Goal: Information Seeking & Learning: Learn about a topic

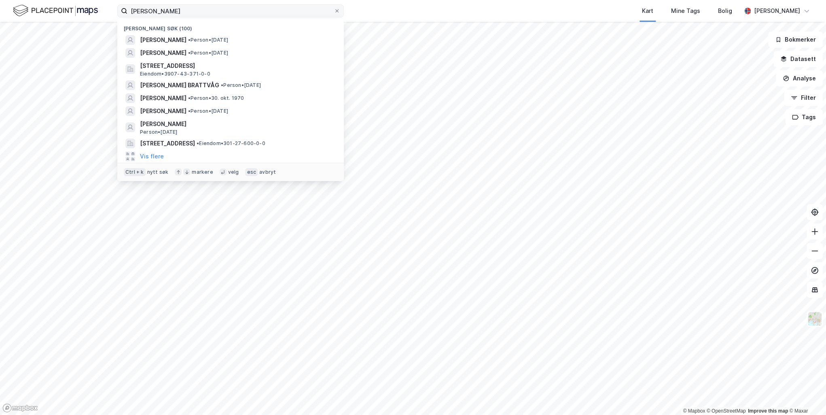
type input "[PERSON_NAME]"
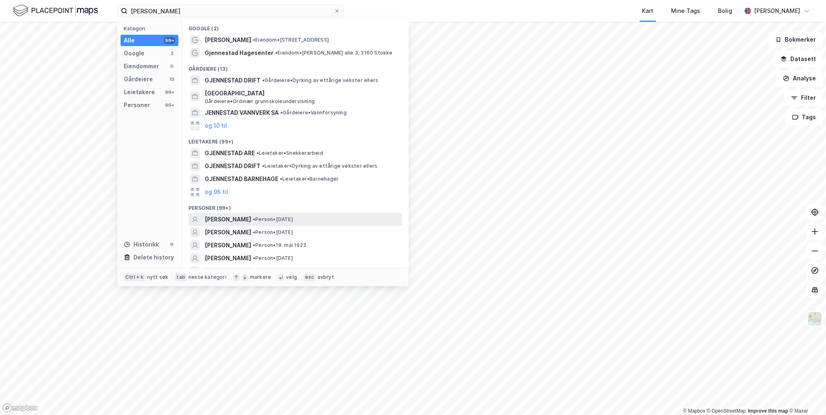
click at [221, 220] on span "[PERSON_NAME]" at bounding box center [228, 220] width 47 height 10
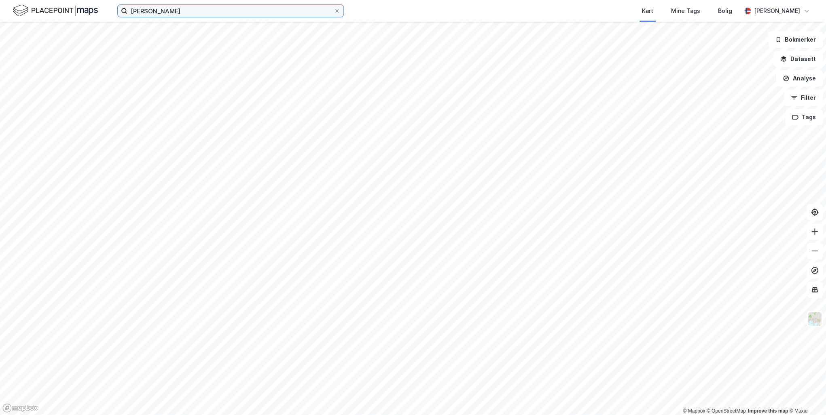
click at [197, 11] on input "[PERSON_NAME]" at bounding box center [230, 11] width 206 height 12
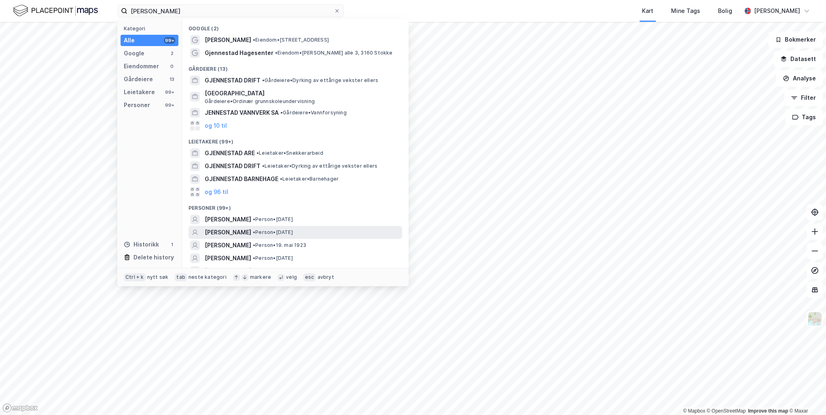
click at [250, 234] on span "[PERSON_NAME]" at bounding box center [228, 233] width 47 height 10
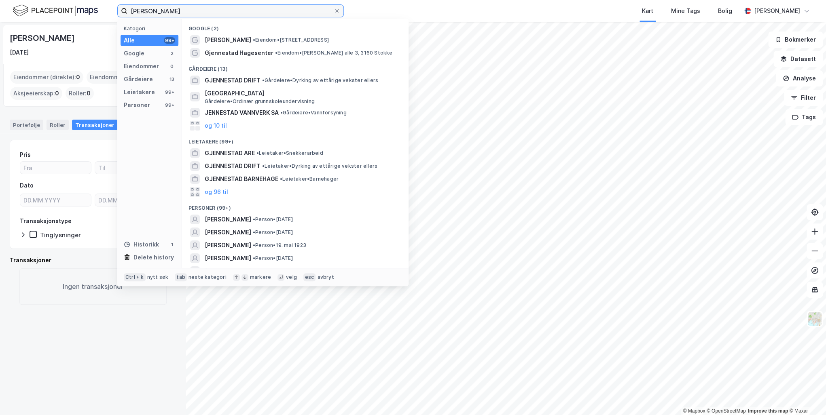
drag, startPoint x: 195, startPoint y: 11, endPoint x: 126, endPoint y: 7, distance: 69.3
click at [126, 7] on label "[PERSON_NAME]" at bounding box center [230, 10] width 227 height 13
paste input "[PERSON_NAME]"
type input "[PERSON_NAME]"
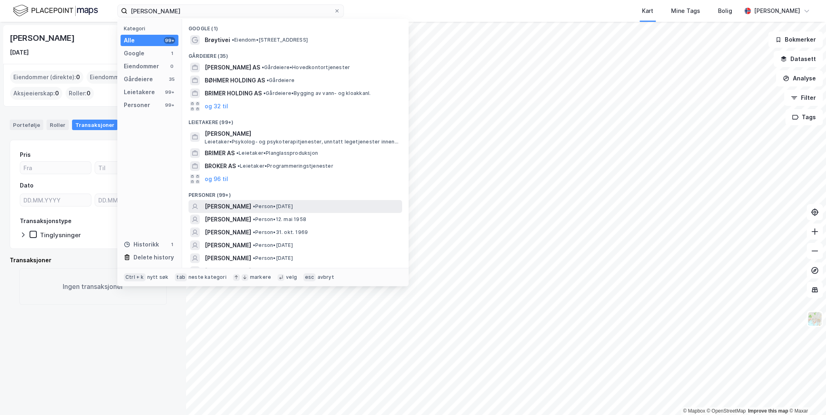
click at [238, 204] on span "[PERSON_NAME]" at bounding box center [228, 207] width 47 height 10
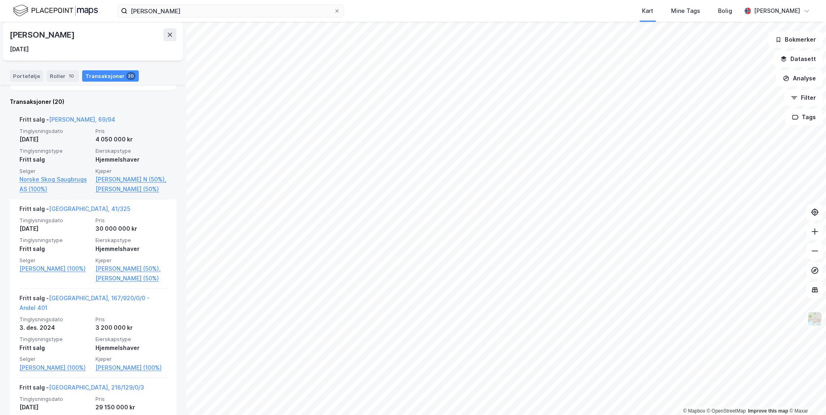
scroll to position [162, 0]
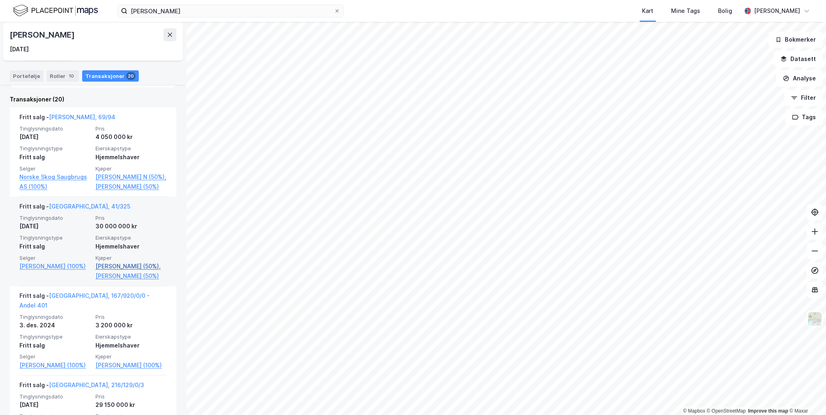
click at [104, 271] on link "[PERSON_NAME] (50%)," at bounding box center [130, 267] width 71 height 10
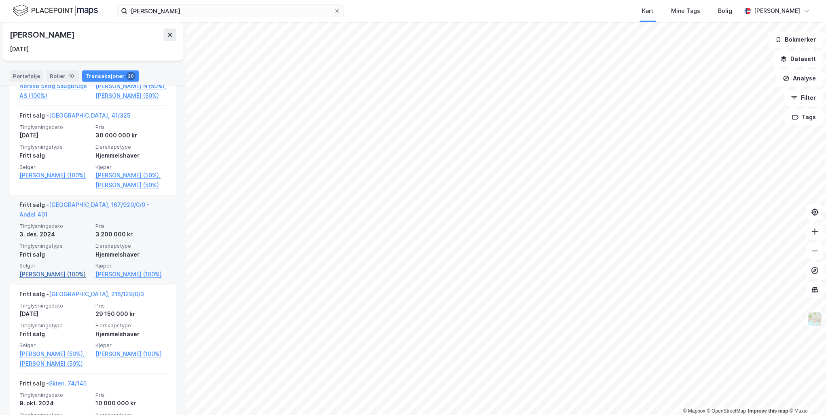
scroll to position [291, 0]
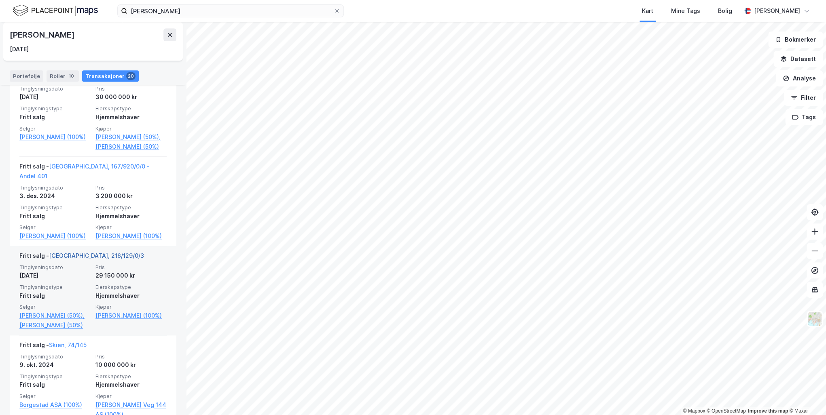
click at [74, 259] on link "[GEOGRAPHIC_DATA], 216/129/0/3" at bounding box center [96, 255] width 95 height 7
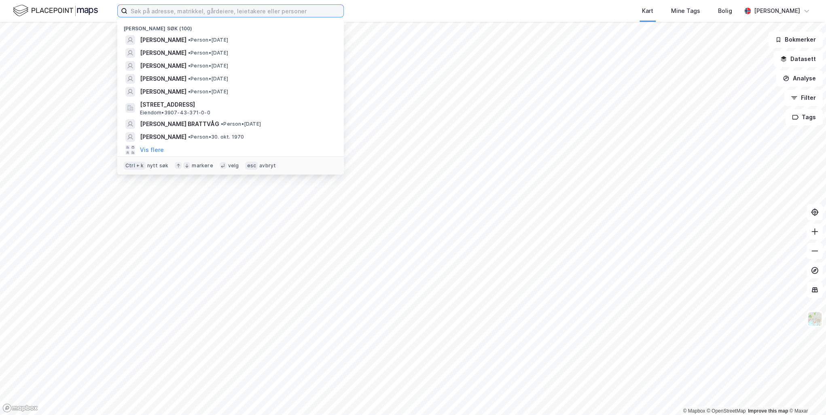
click at [163, 9] on input at bounding box center [235, 11] width 216 height 12
click at [165, 41] on span "[PERSON_NAME]" at bounding box center [163, 40] width 47 height 10
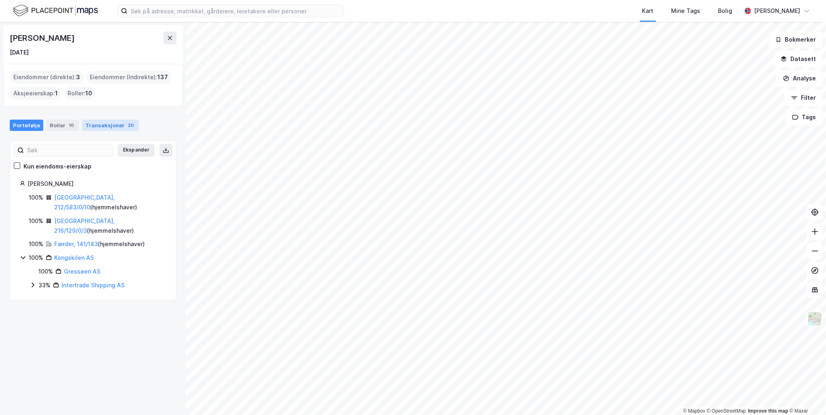
click at [112, 125] on div "Transaksjoner 20" at bounding box center [110, 125] width 57 height 11
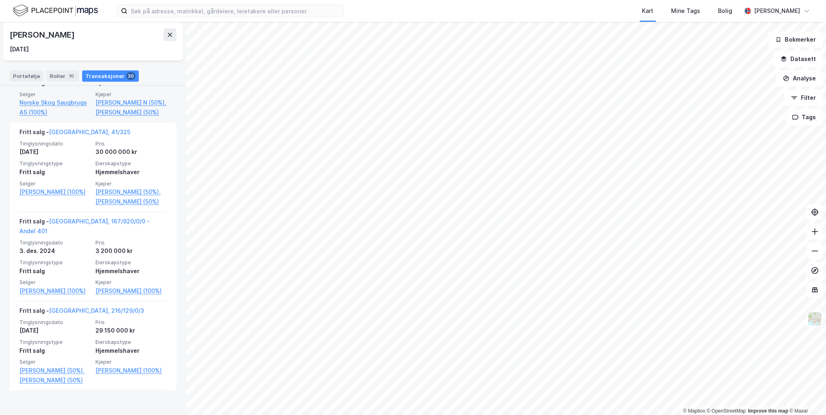
scroll to position [324, 0]
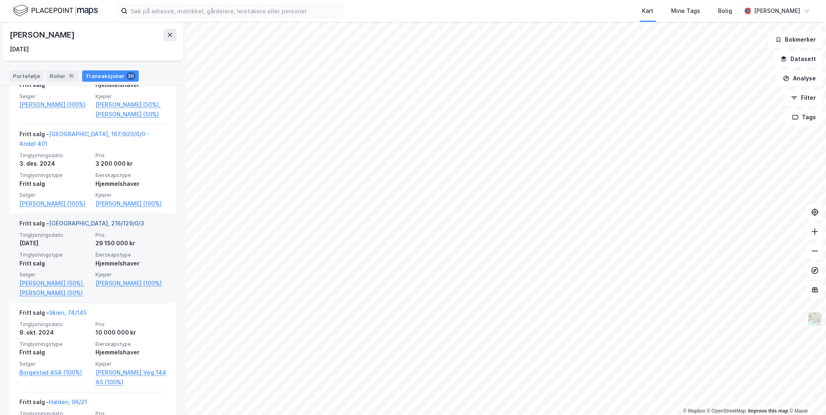
click at [74, 227] on link "[GEOGRAPHIC_DATA], 216/129/0/3" at bounding box center [96, 223] width 95 height 7
